Goal: Task Accomplishment & Management: Manage account settings

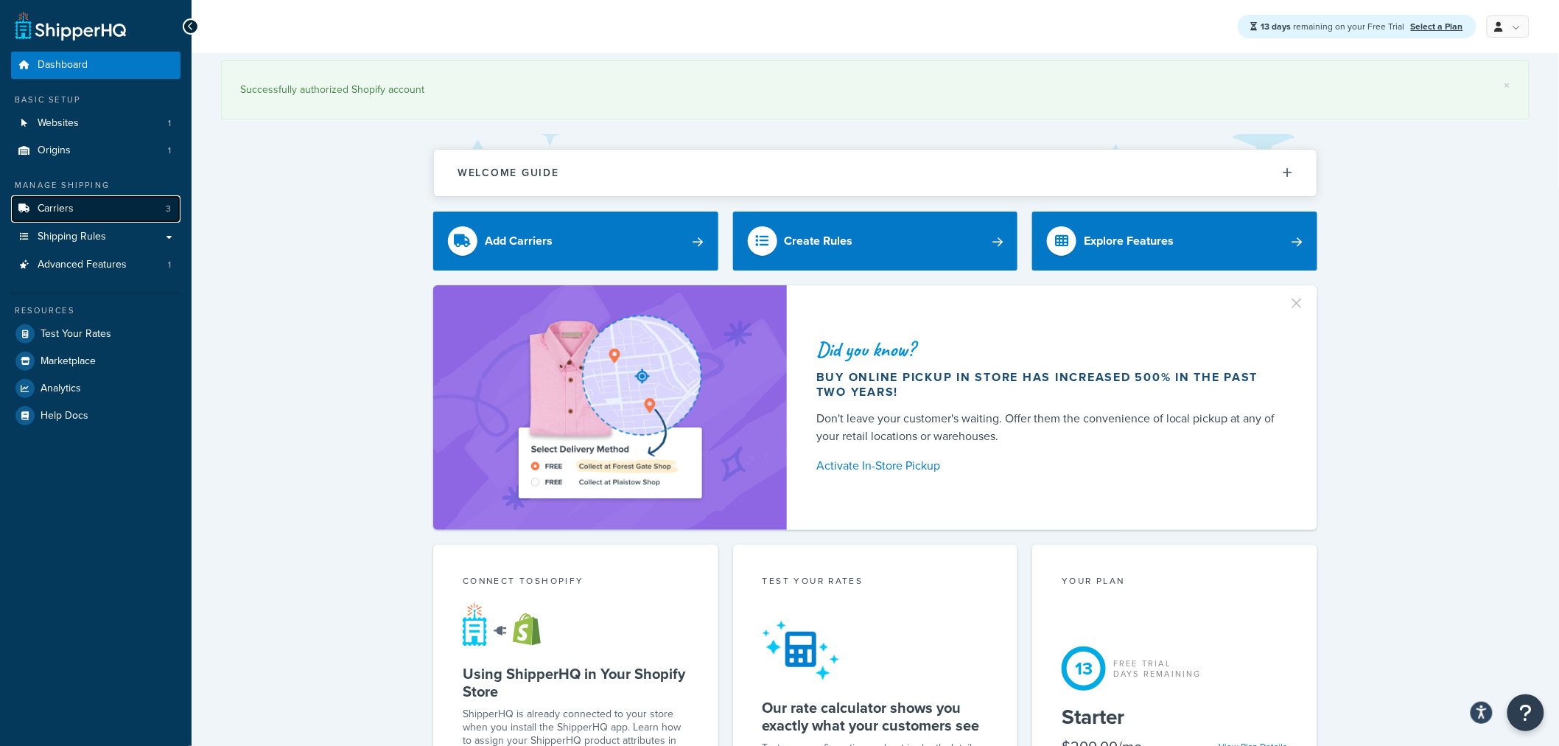
click at [141, 214] on link "Carriers 3" at bounding box center [95, 208] width 169 height 27
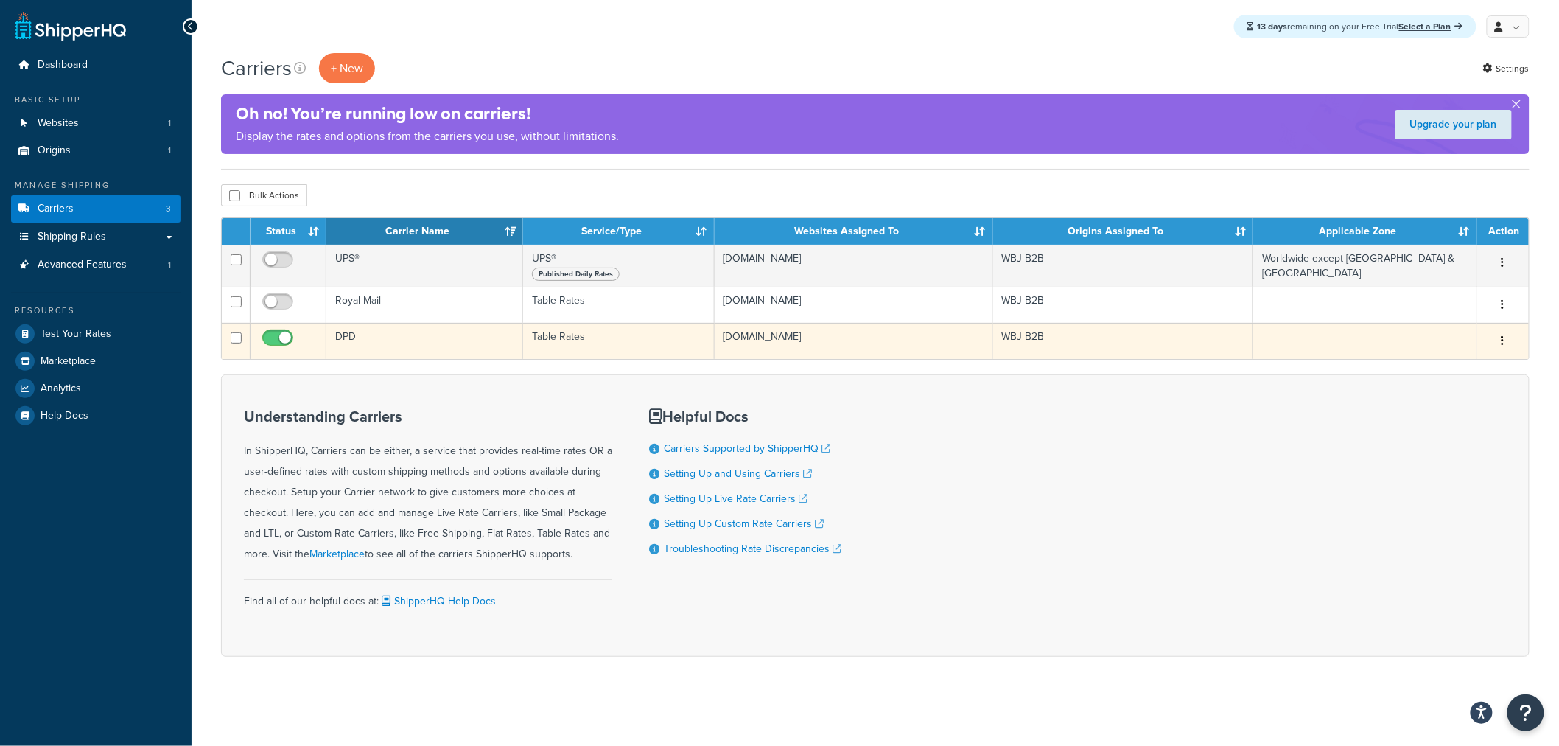
click at [1499, 336] on button "button" at bounding box center [1503, 341] width 21 height 24
click at [1474, 373] on link "Edit" at bounding box center [1444, 372] width 116 height 30
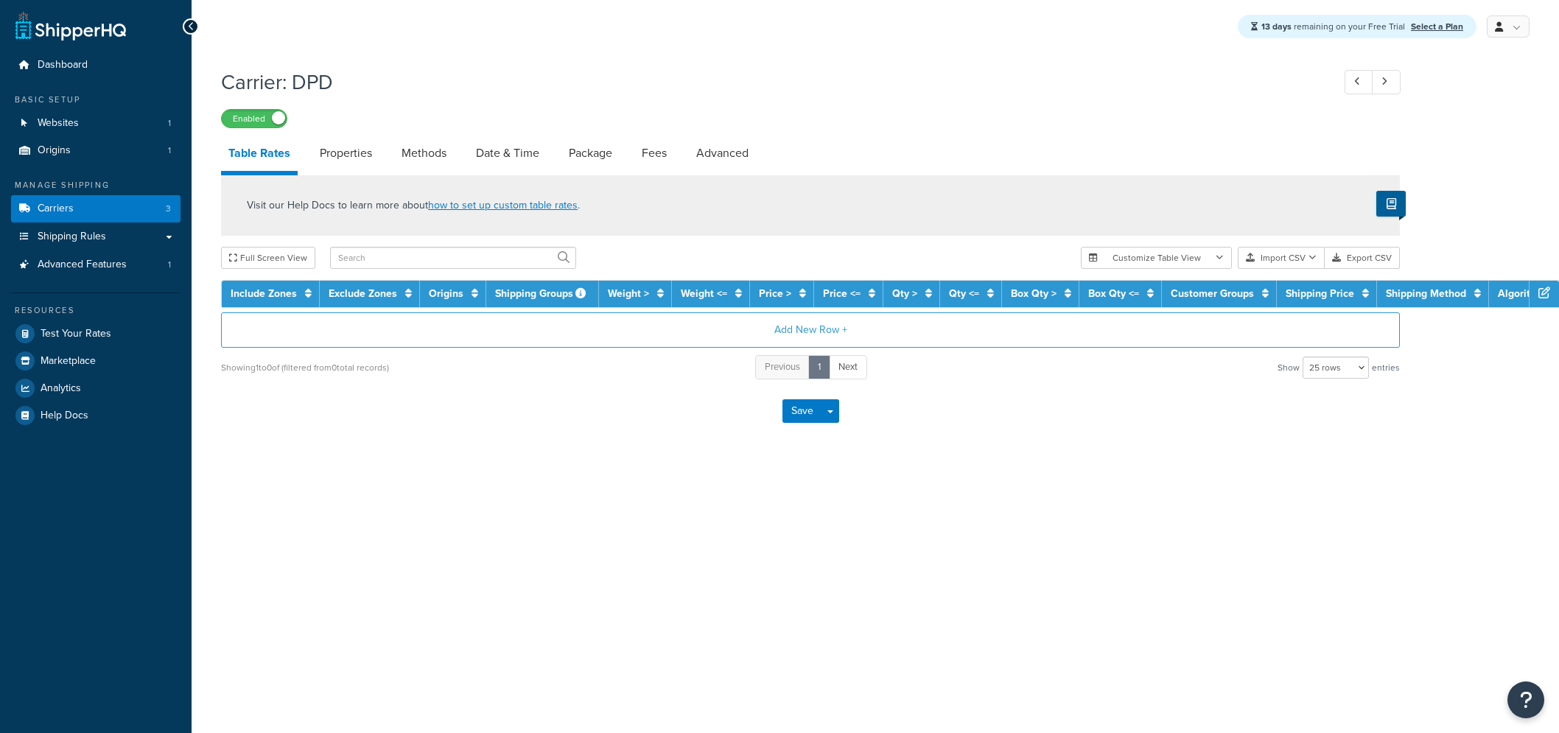
select select "25"
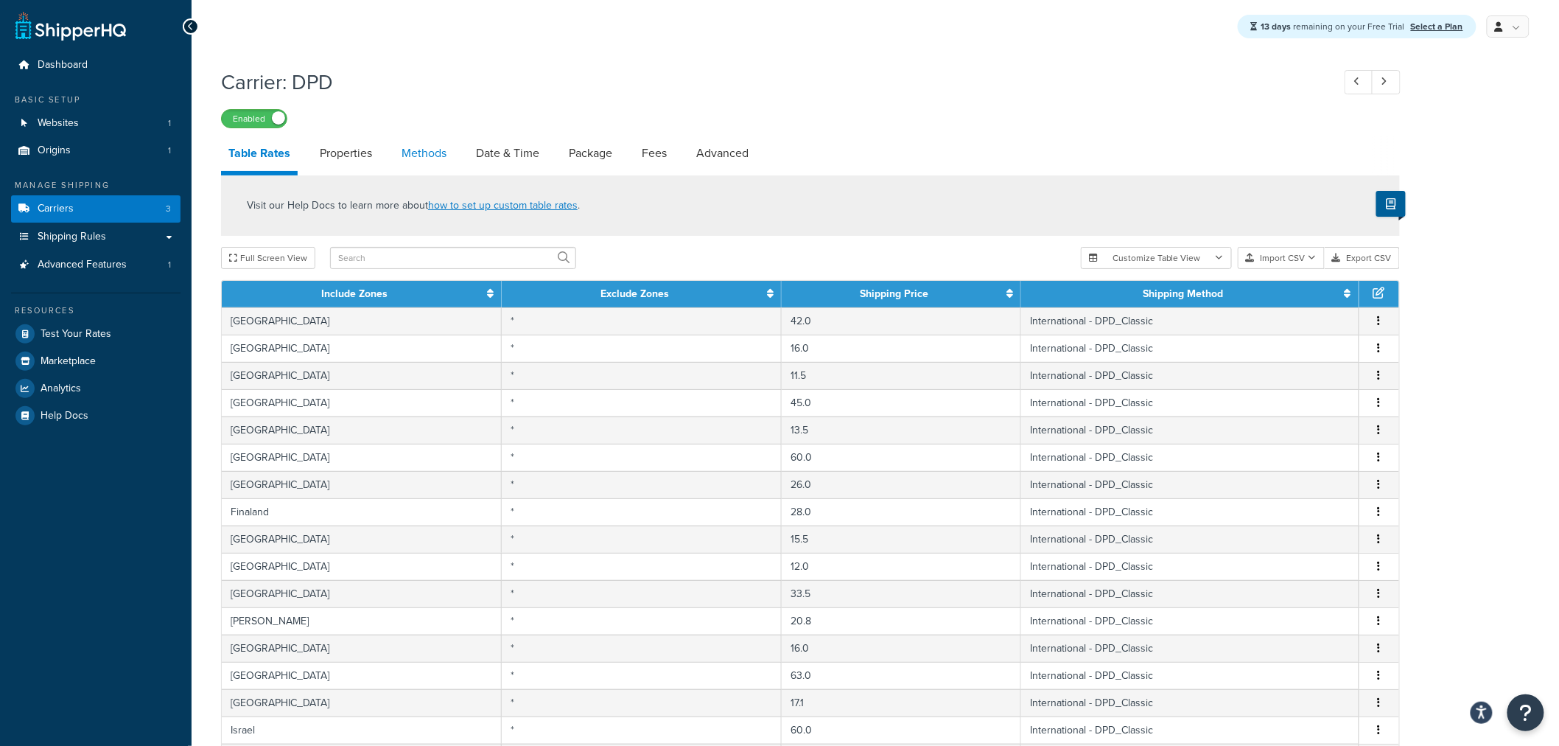
click at [435, 165] on link "Methods" at bounding box center [424, 153] width 60 height 35
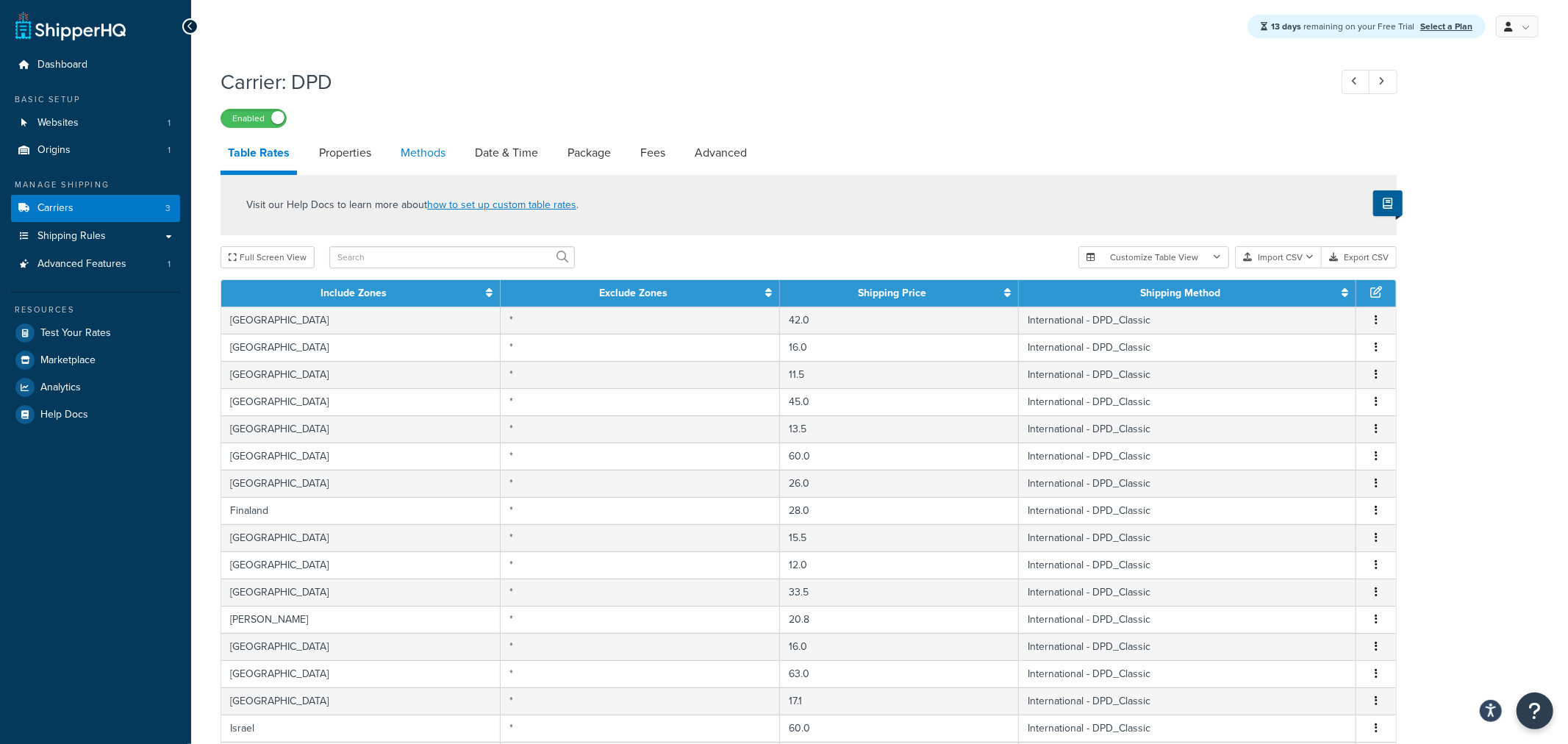
select select "25"
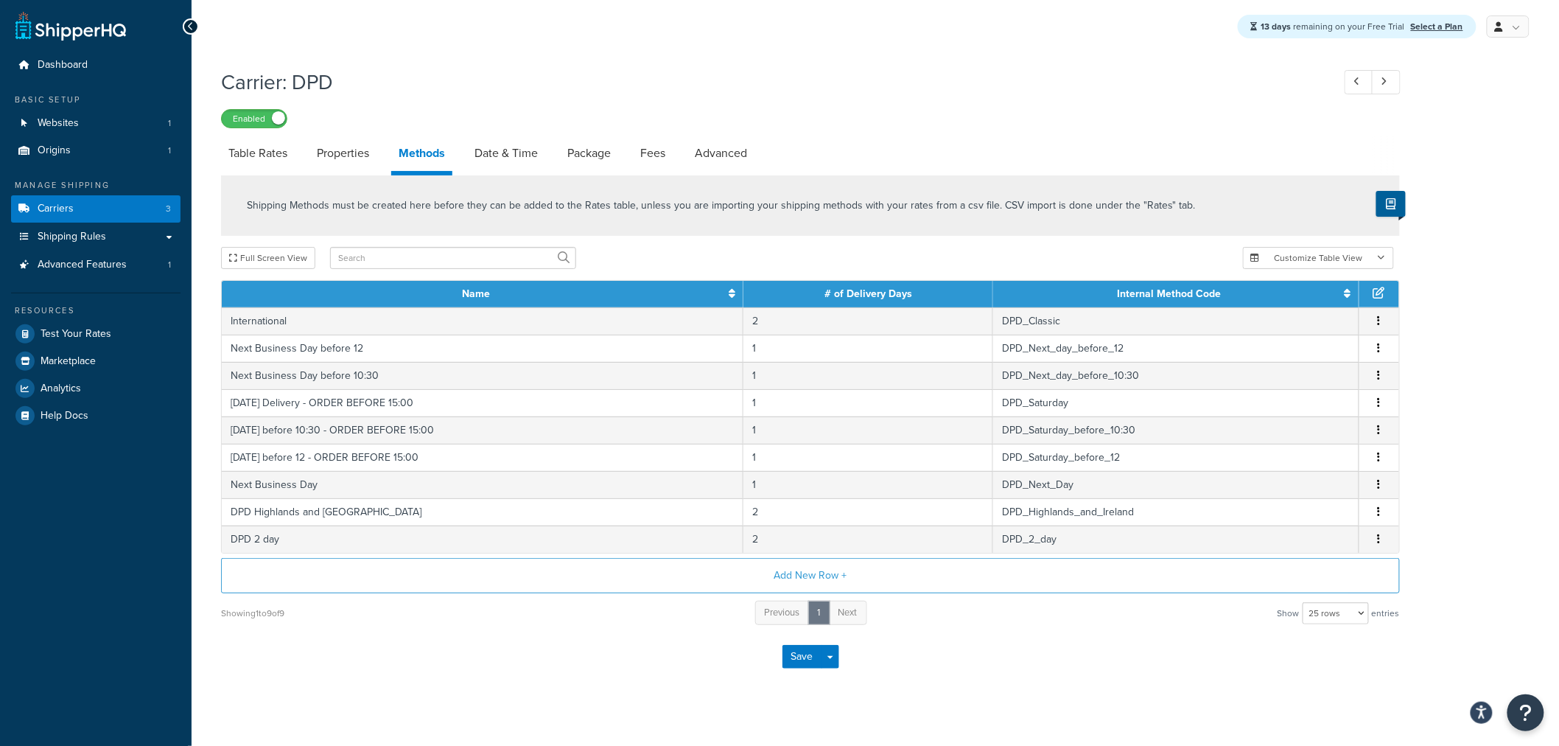
click at [344, 130] on div "Carrier: DPD Enabled Table Rates Properties Methods Date & Time Package Fees Ad…" at bounding box center [810, 373] width 1179 height 626
click at [351, 158] on link "Properties" at bounding box center [342, 153] width 67 height 35
select select "HIGHEST"
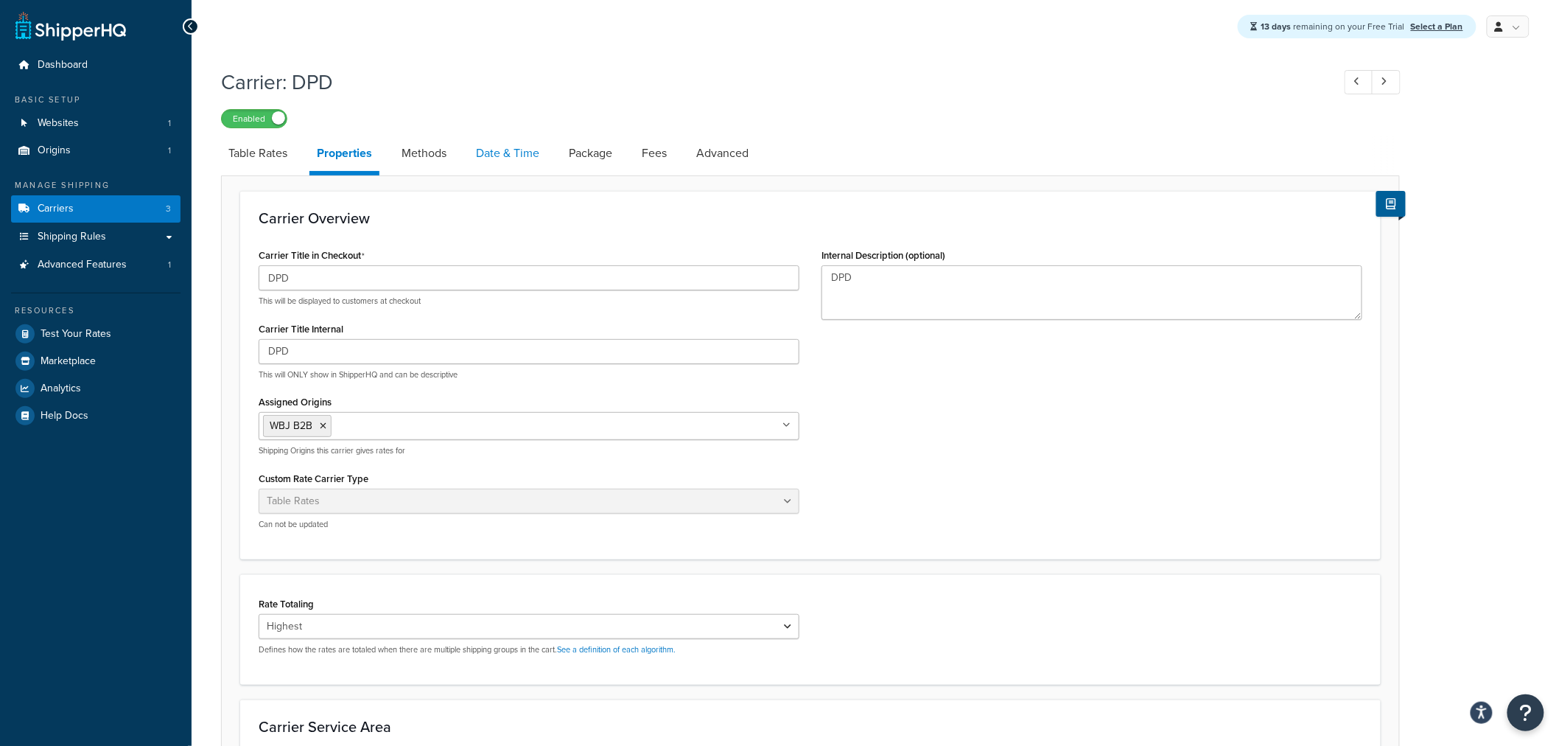
click at [524, 165] on link "Date & Time" at bounding box center [508, 153] width 78 height 35
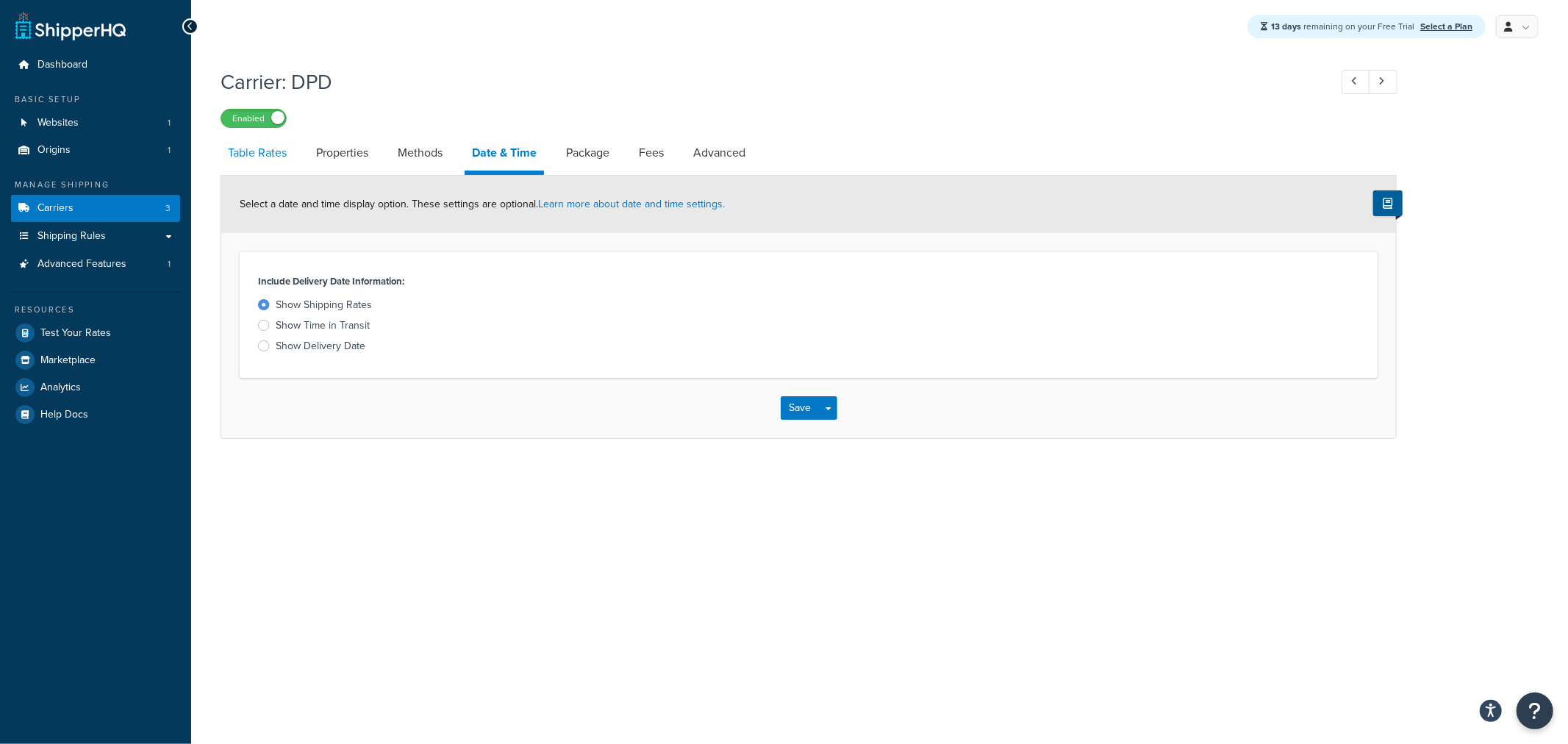
click at [286, 140] on link "Table Rates" at bounding box center [257, 153] width 74 height 35
select select "25"
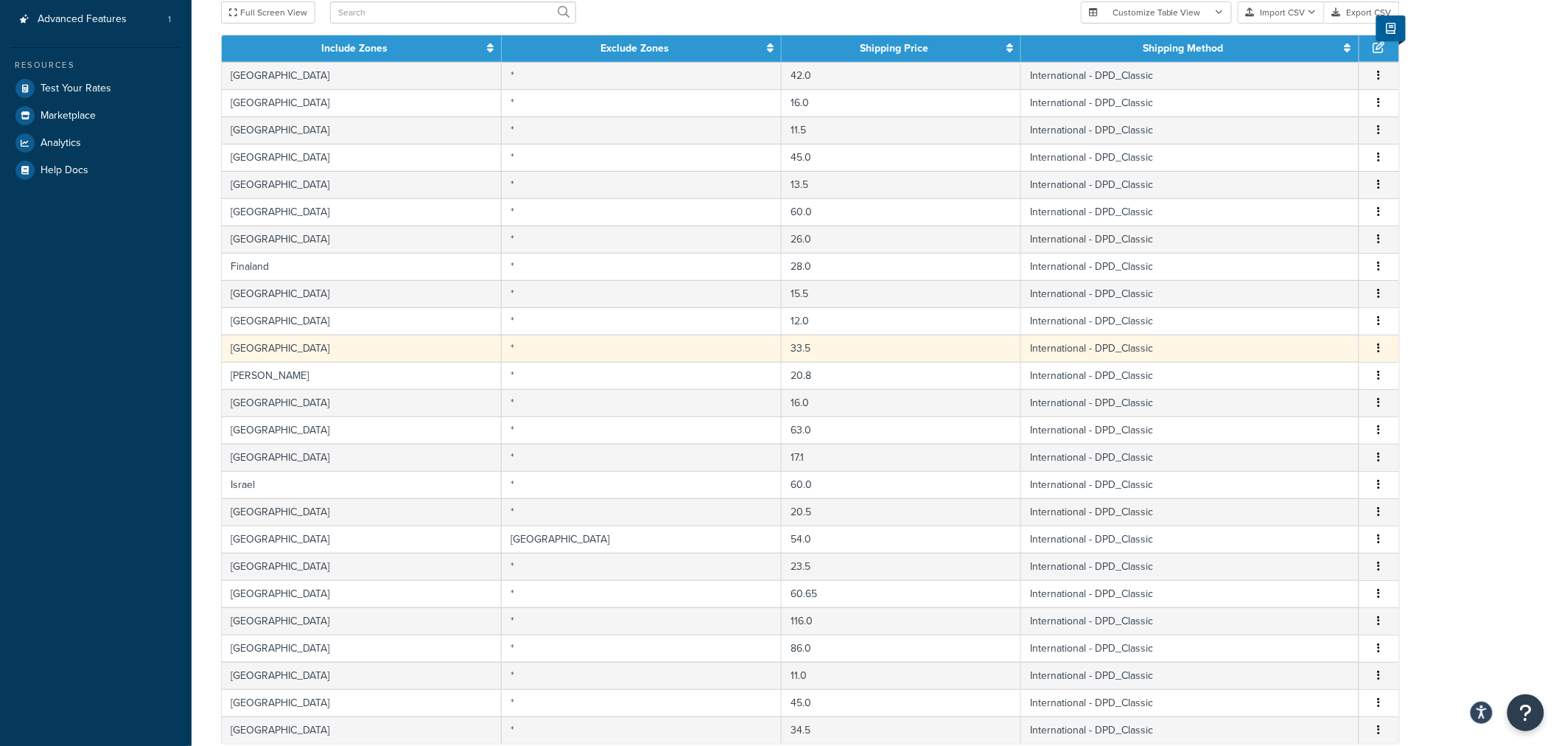
scroll to position [453, 0]
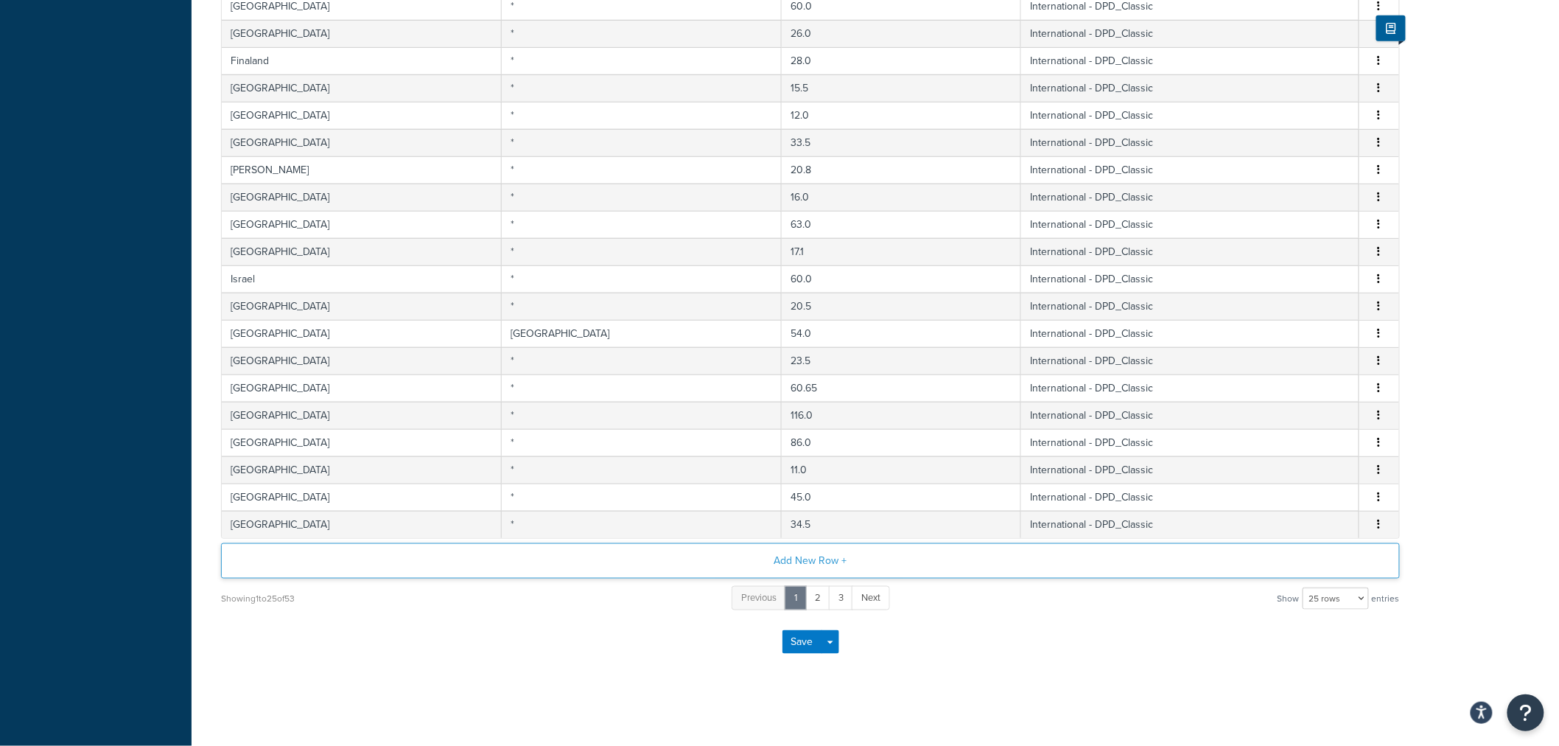
click at [441, 553] on button "Add New Row +" at bounding box center [810, 560] width 1179 height 35
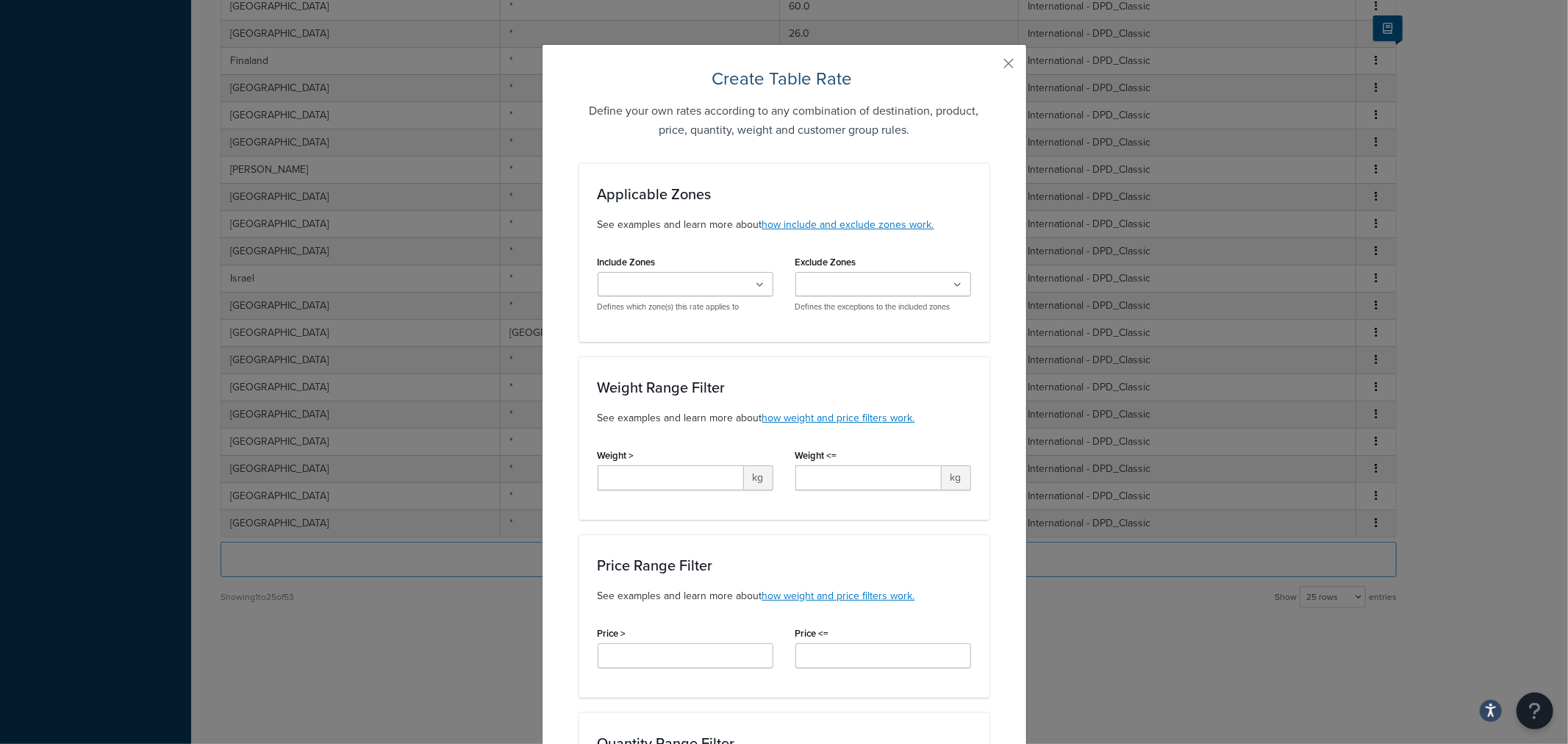
click at [990, 62] on div "Create Table Rate Define your own rates according to any combination of destina…" at bounding box center [784, 743] width 485 height 1399
click at [989, 67] on button "button" at bounding box center [987, 69] width 4 height 4
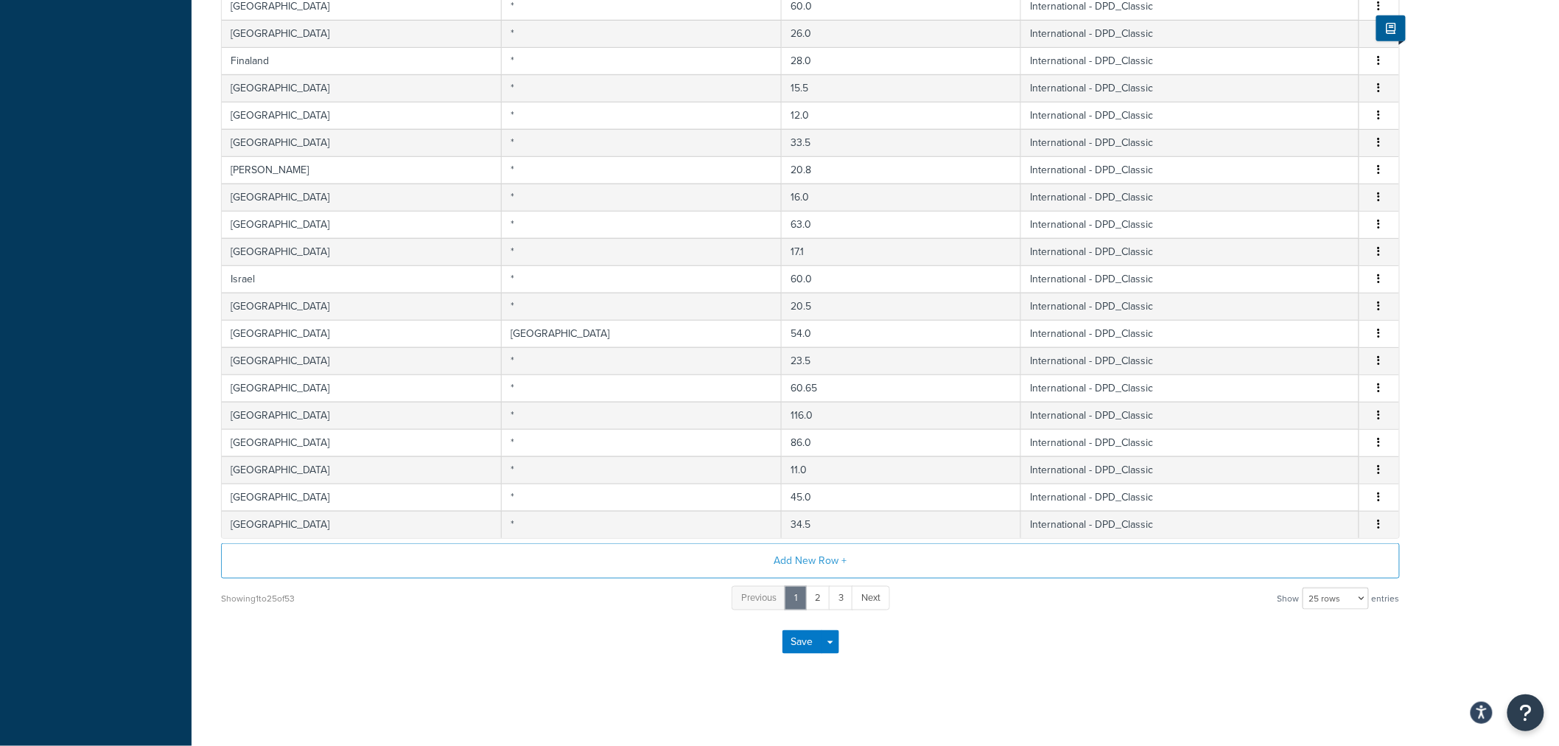
click at [1021, 63] on td "International - DPD_Classic" at bounding box center [1190, 60] width 338 height 27
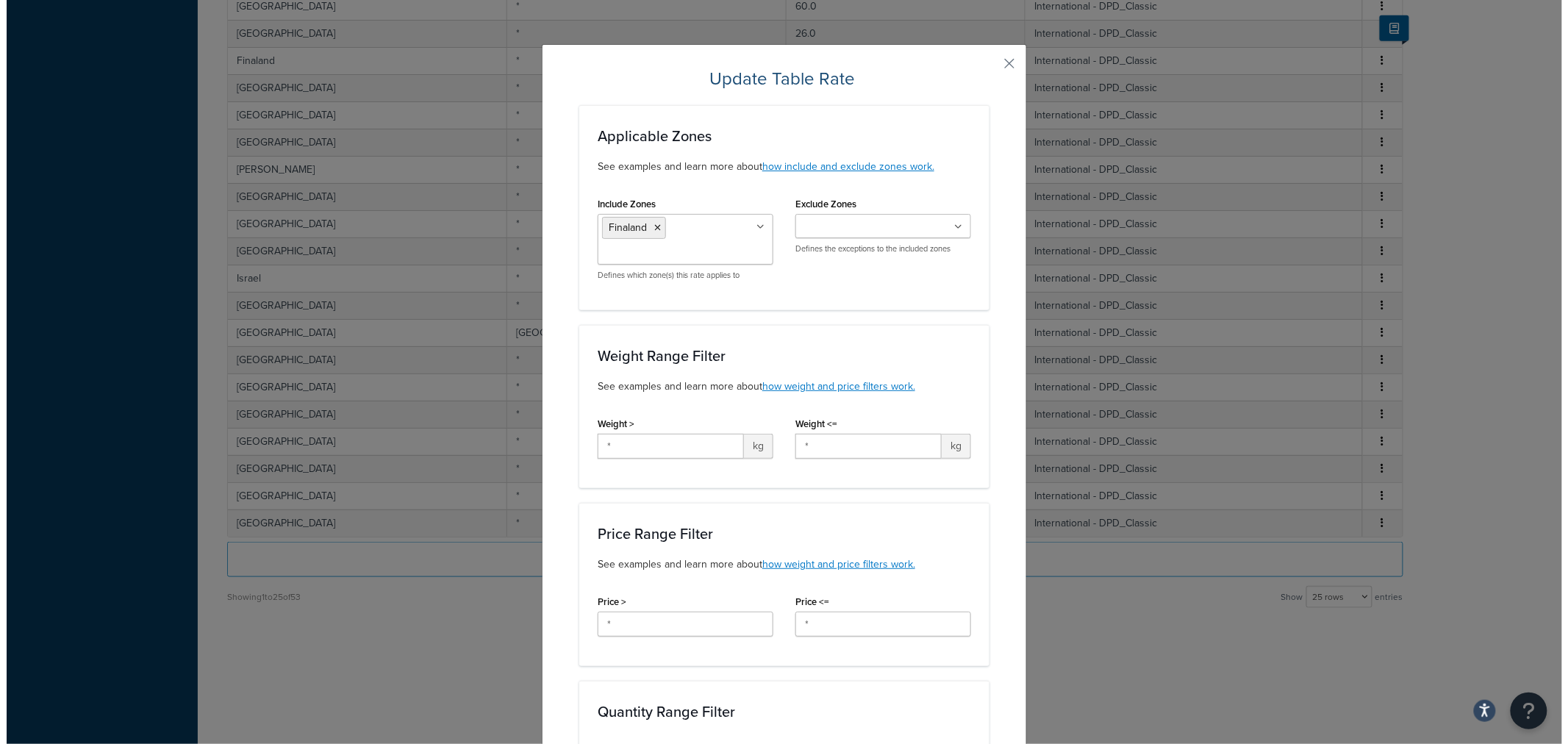
scroll to position [126, 0]
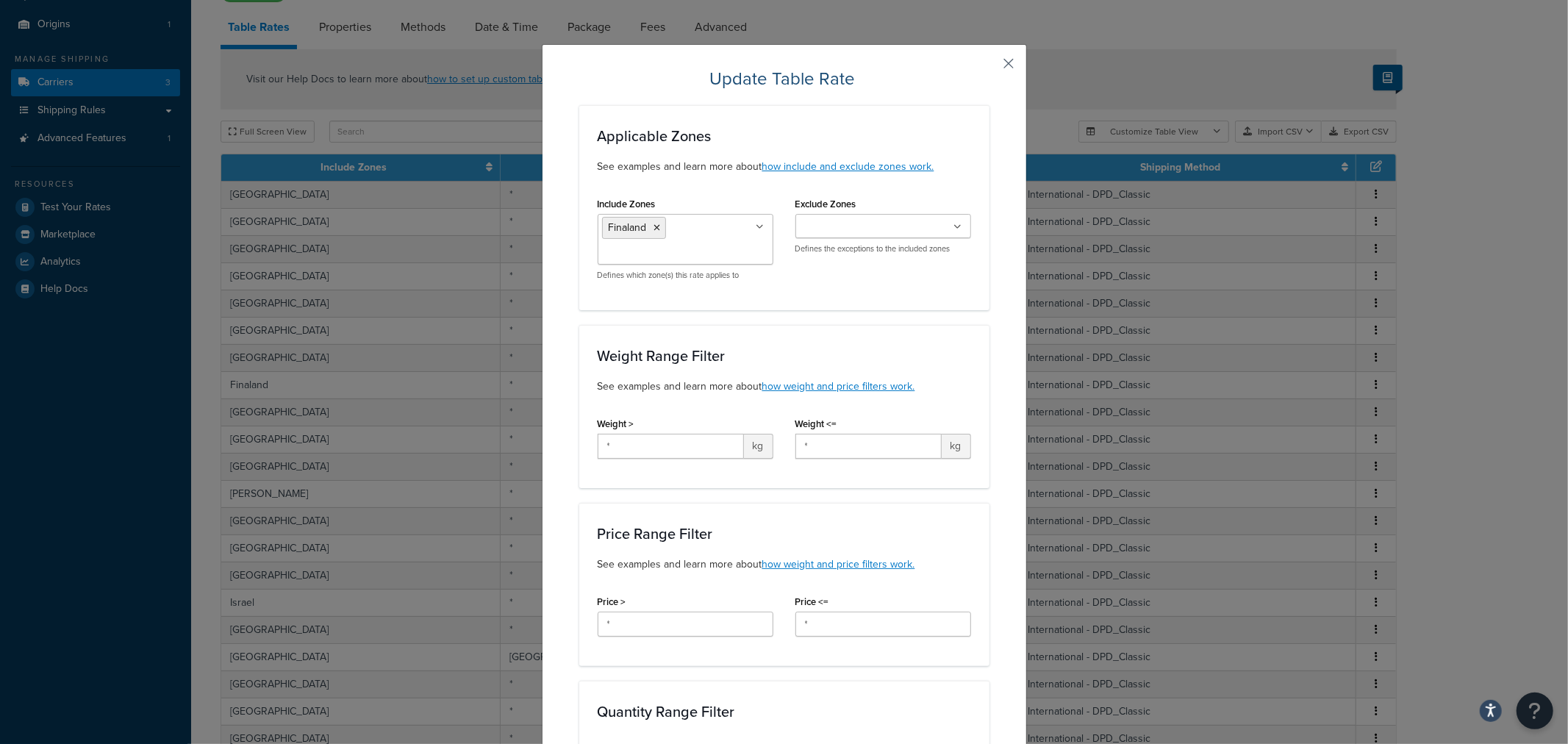
click at [989, 67] on button "button" at bounding box center [987, 69] width 4 height 4
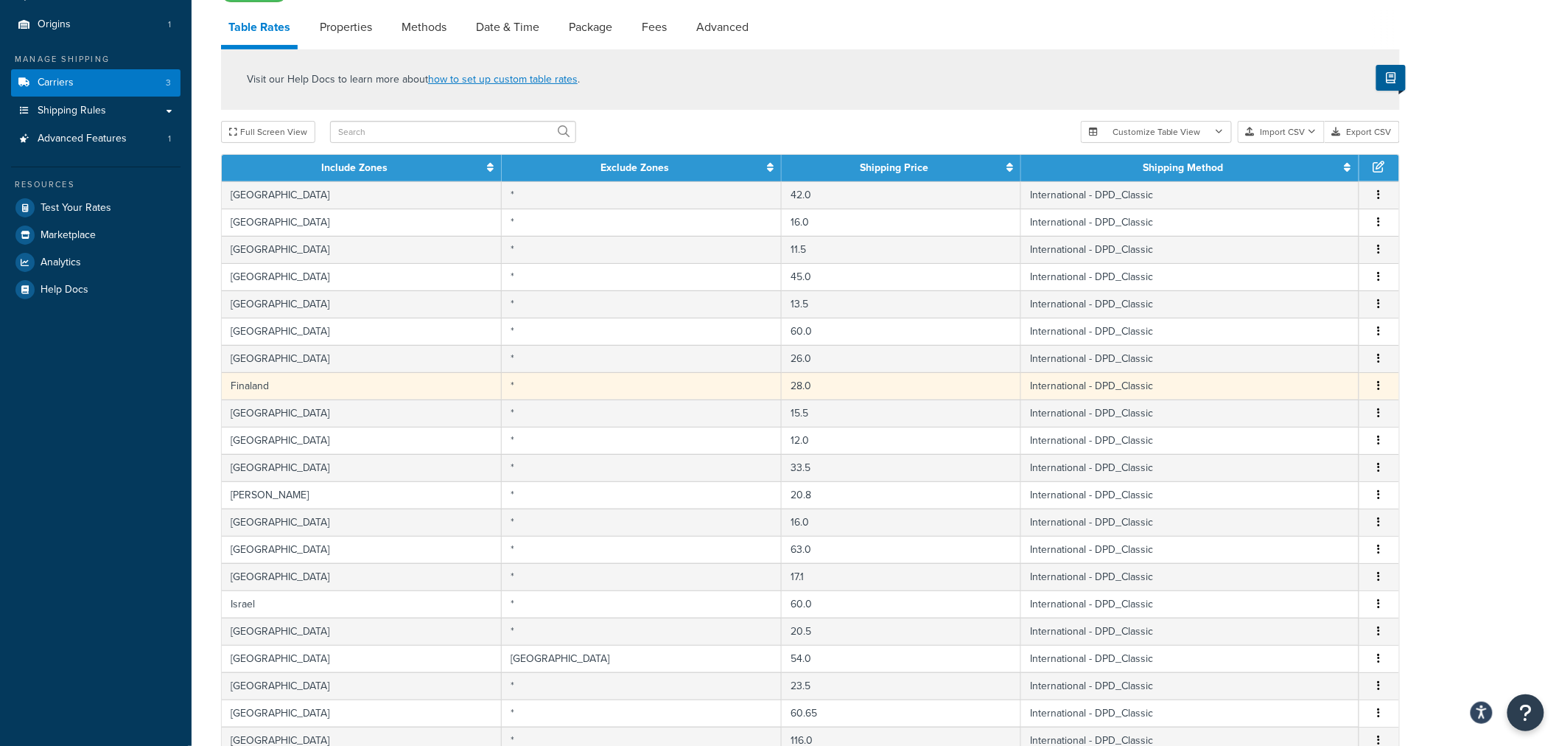
click at [787, 379] on td "28.0" at bounding box center [901, 385] width 239 height 27
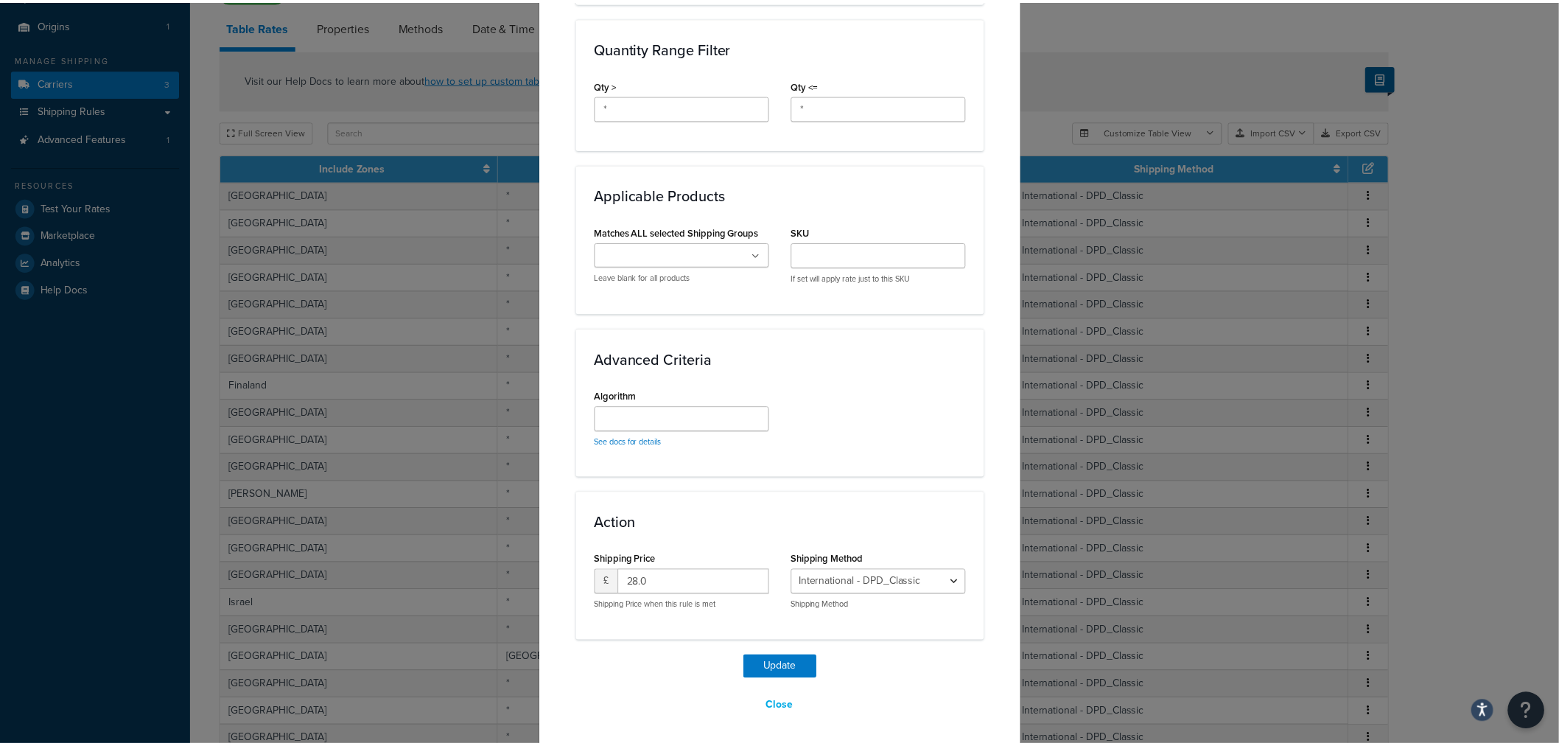
scroll to position [671, 0]
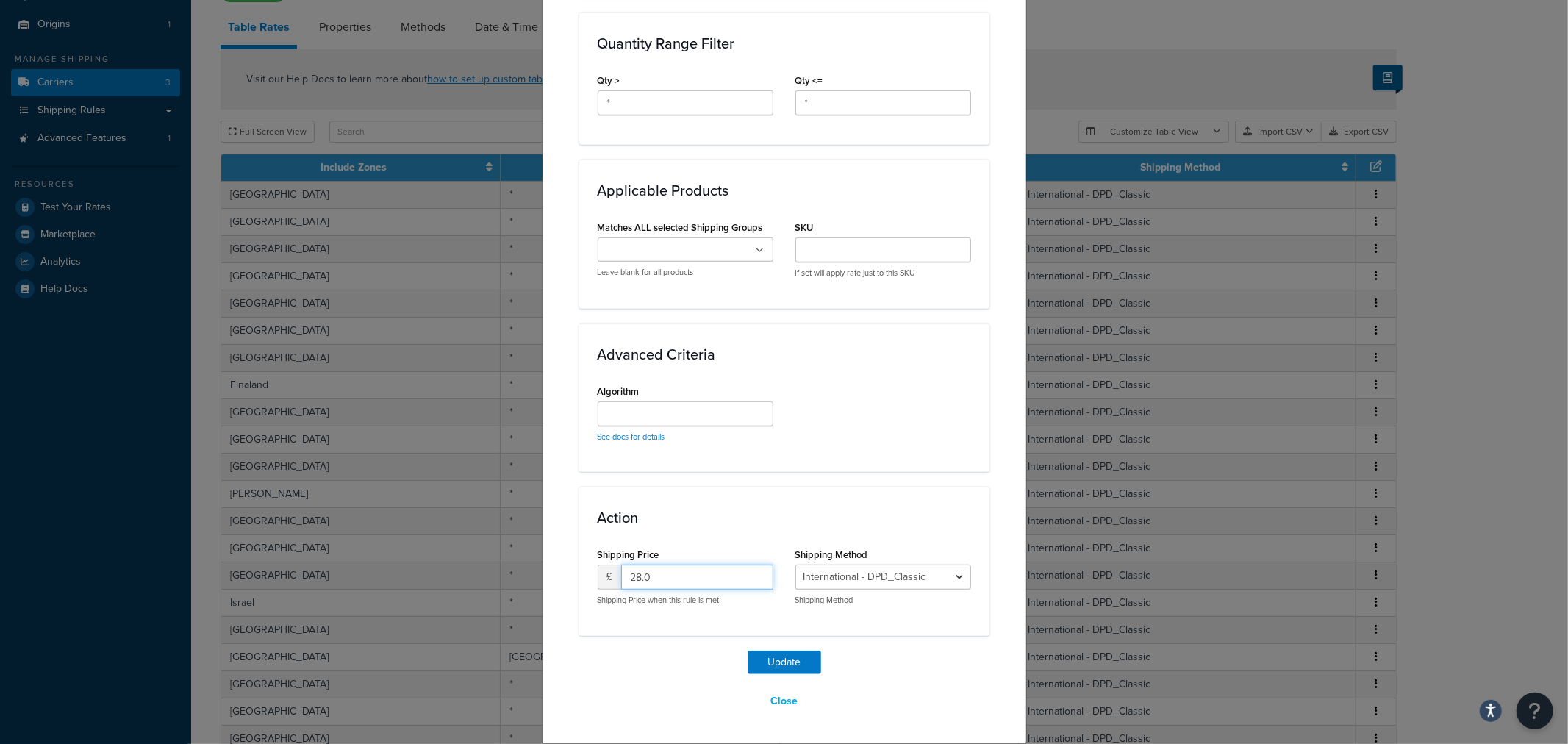
click at [711, 576] on input "28.0" at bounding box center [697, 576] width 153 height 25
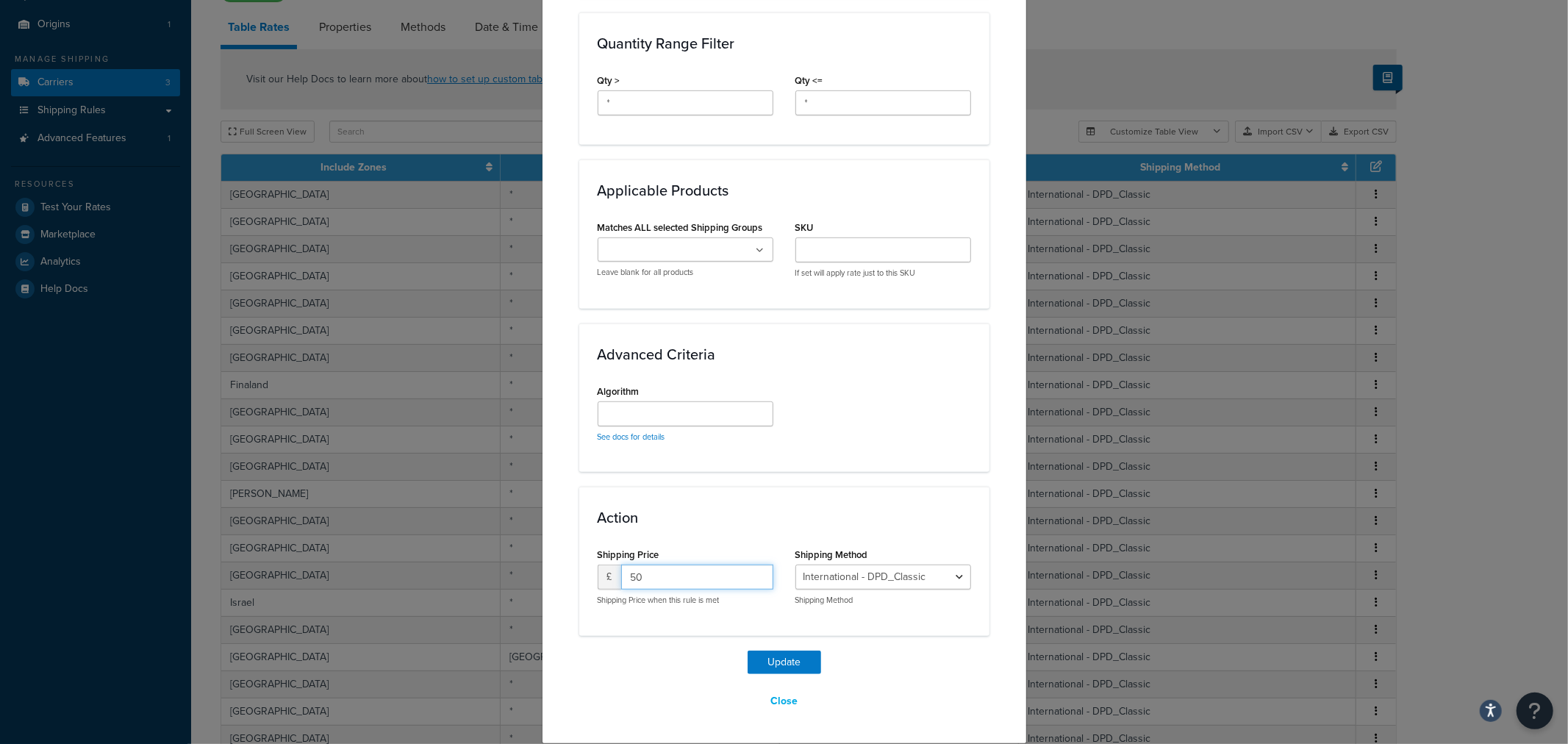
type input "50"
click at [798, 641] on div "Update Table Rate Applicable Zones See examples and learn more about how includ…" at bounding box center [784, 56] width 410 height 1314
drag, startPoint x: 798, startPoint y: 651, endPoint x: 870, endPoint y: 717, distance: 97.7
click at [798, 652] on button "Update" at bounding box center [784, 662] width 74 height 24
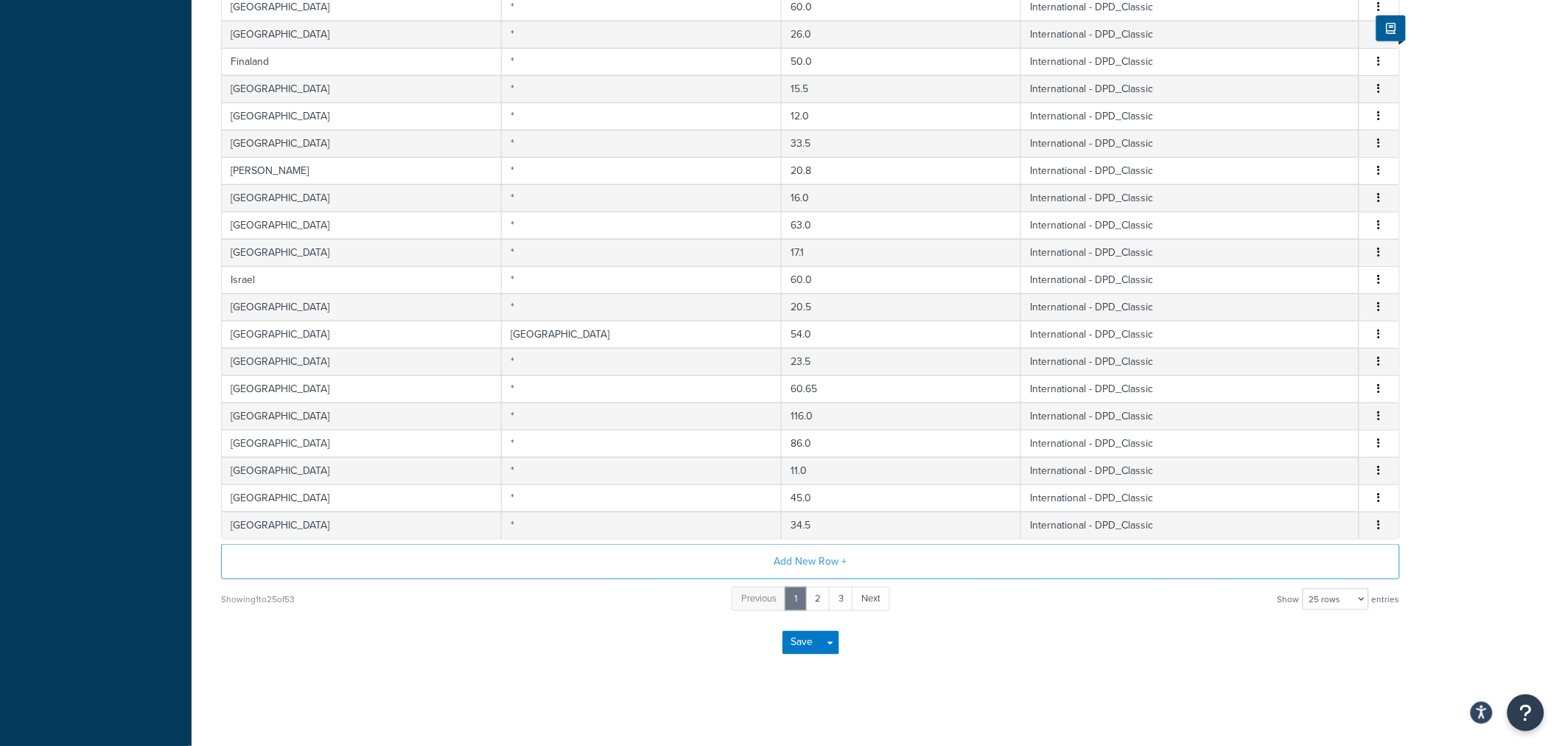
scroll to position [0, 0]
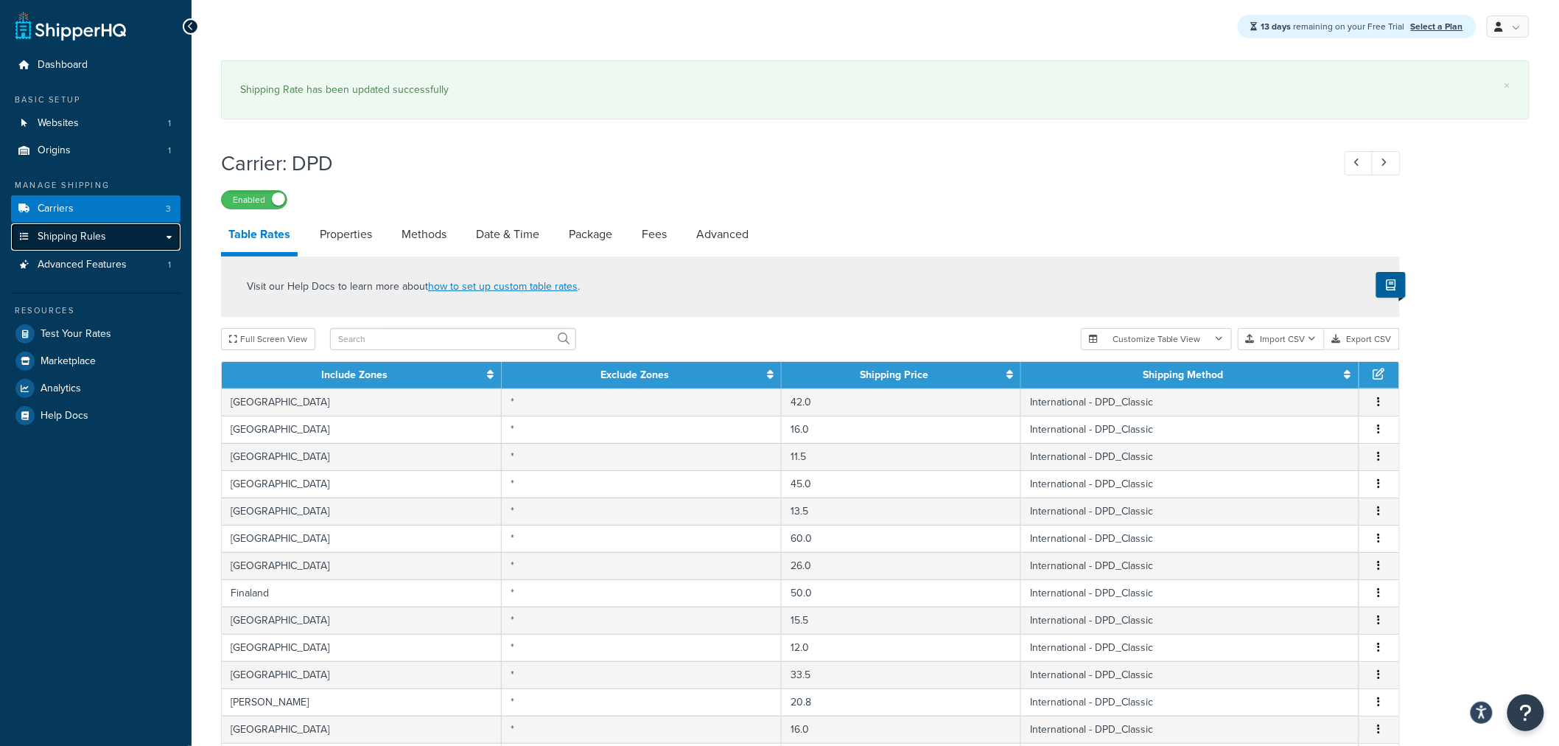
click at [118, 244] on link "Shipping Rules" at bounding box center [95, 236] width 169 height 27
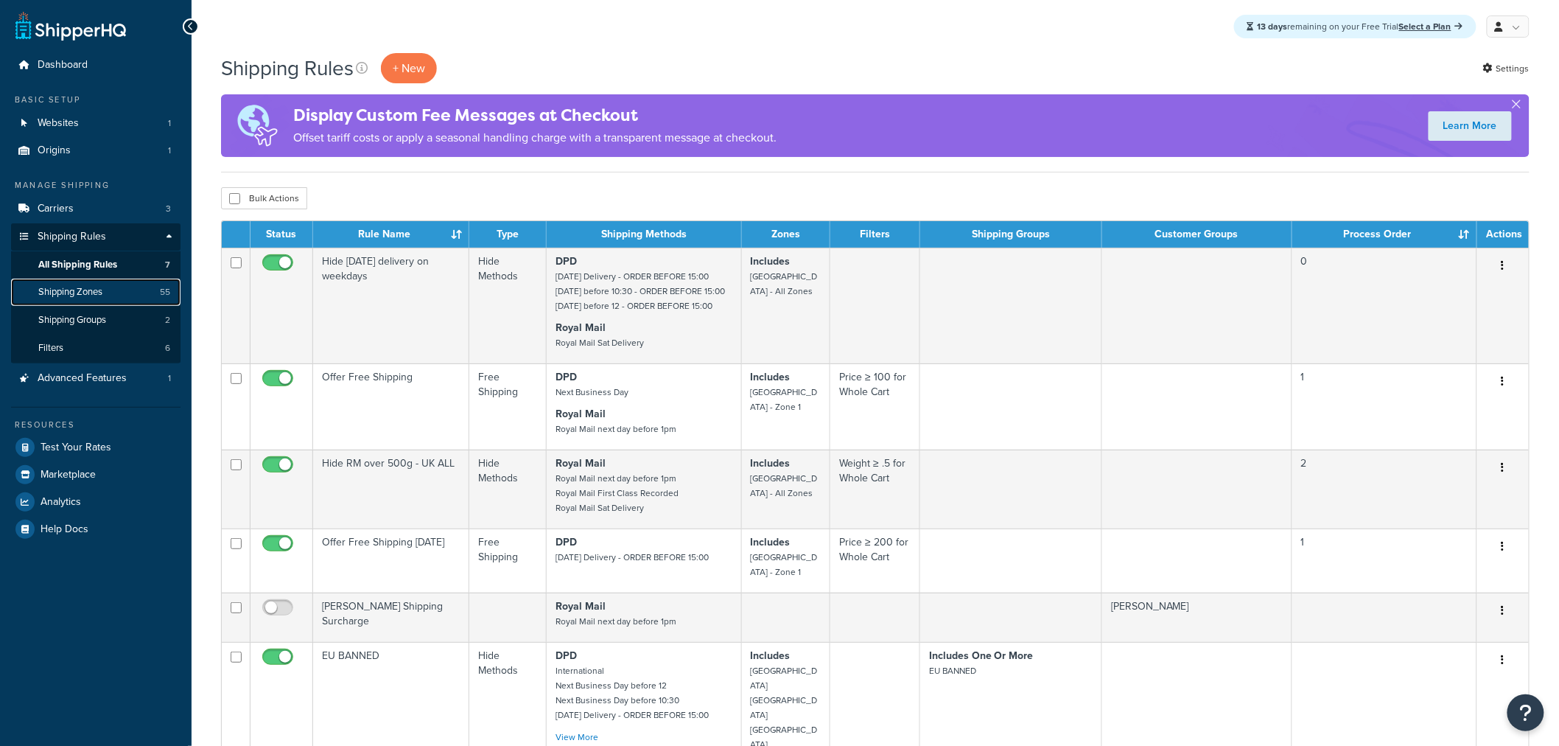
click at [116, 293] on link "Shipping Zones 55" at bounding box center [95, 292] width 169 height 27
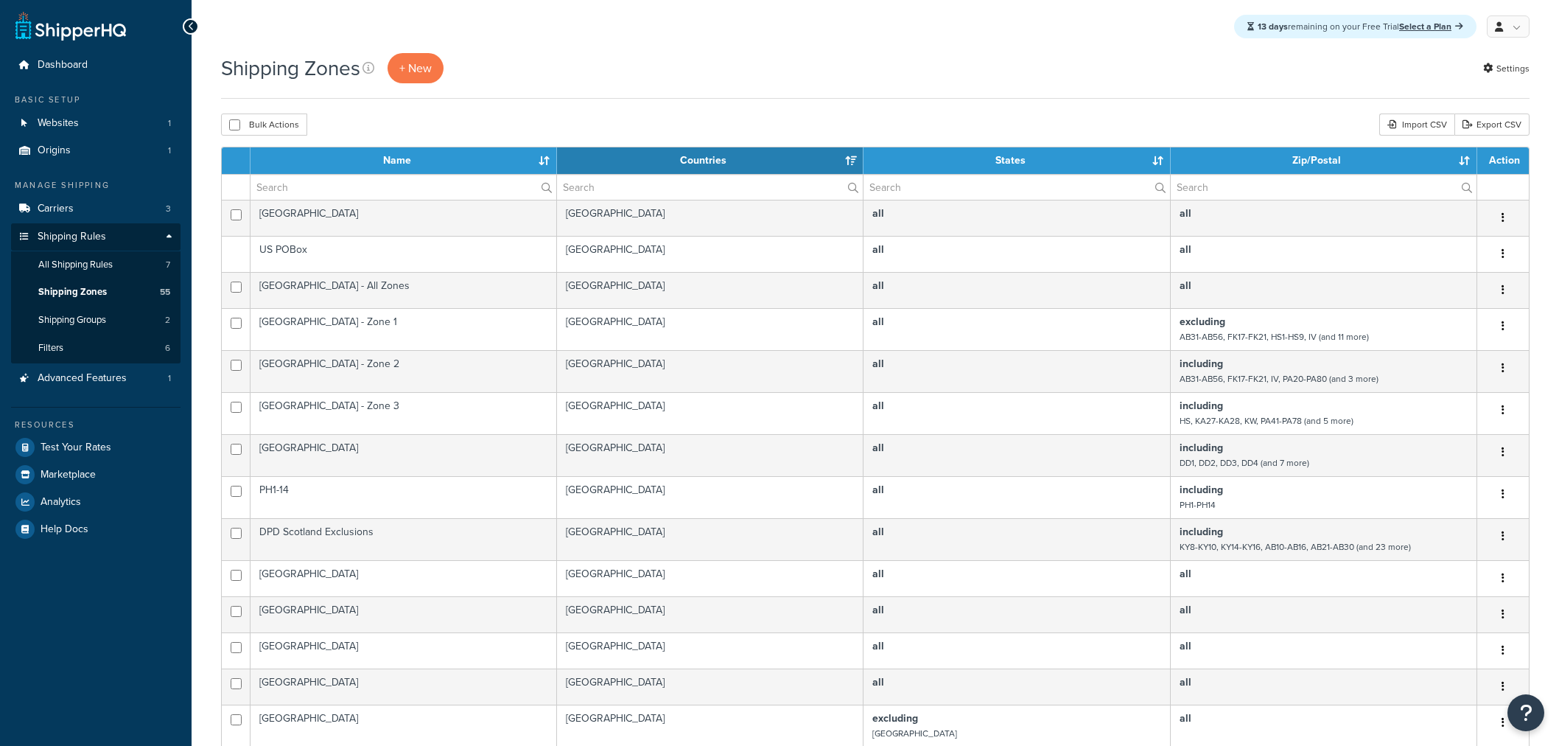
select select "15"
click at [122, 253] on link "All Shipping Rules 7" at bounding box center [95, 264] width 169 height 27
